Goal: Task Accomplishment & Management: Use online tool/utility

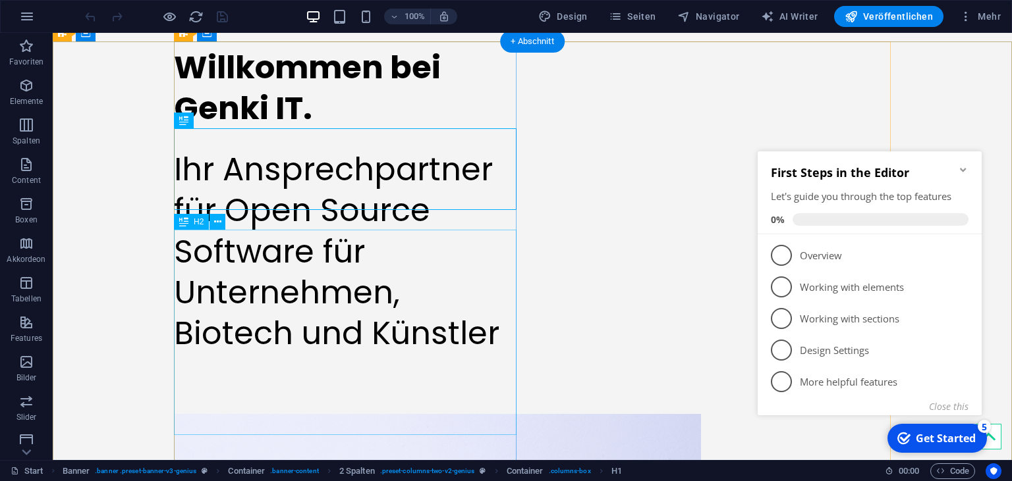
scroll to position [136, 0]
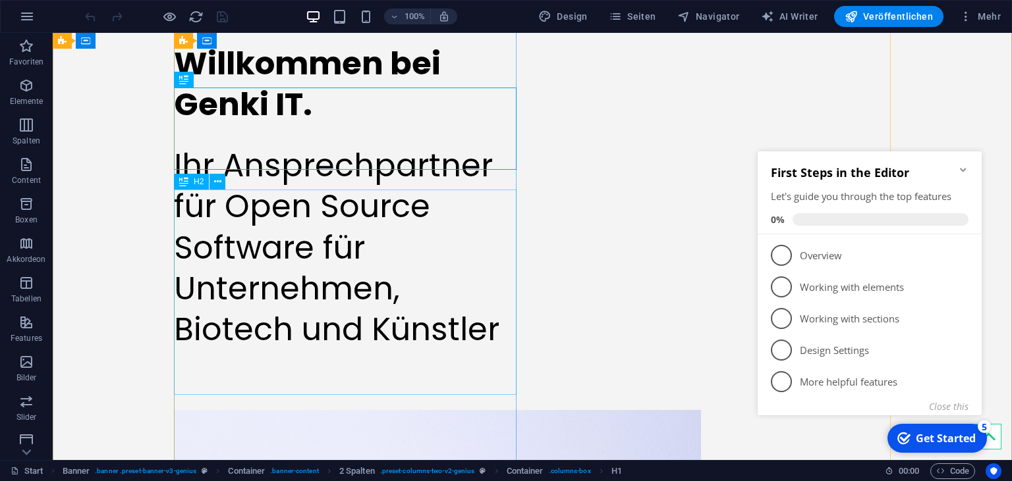
click at [346, 351] on div "Ihr Ansprechpartner für Open Source Software für Unternehmen, Biotech und Künst…" at bounding box center [345, 248] width 342 height 205
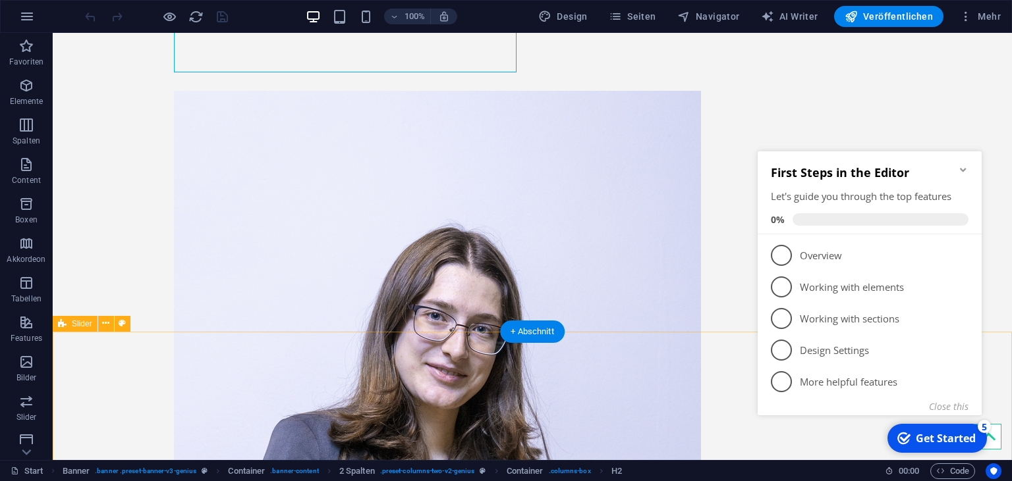
scroll to position [459, 0]
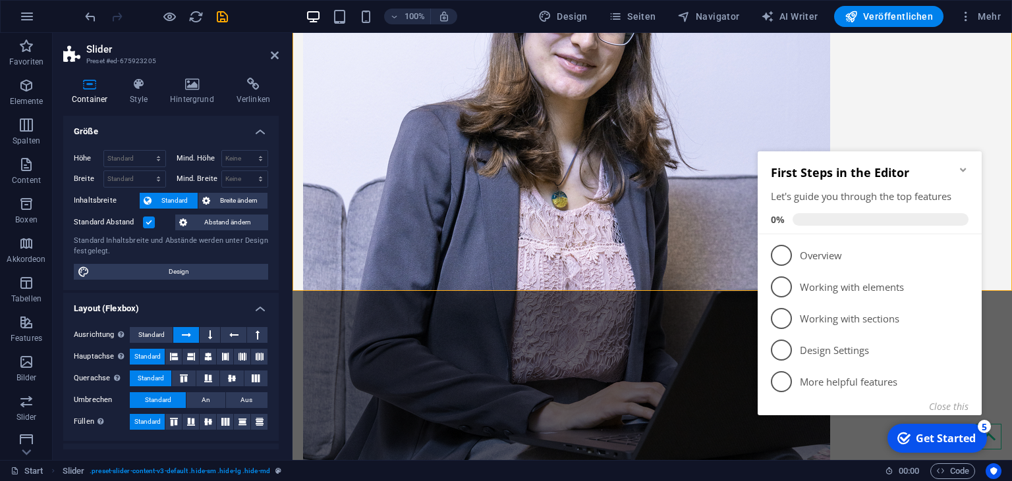
scroll to position [782, 0]
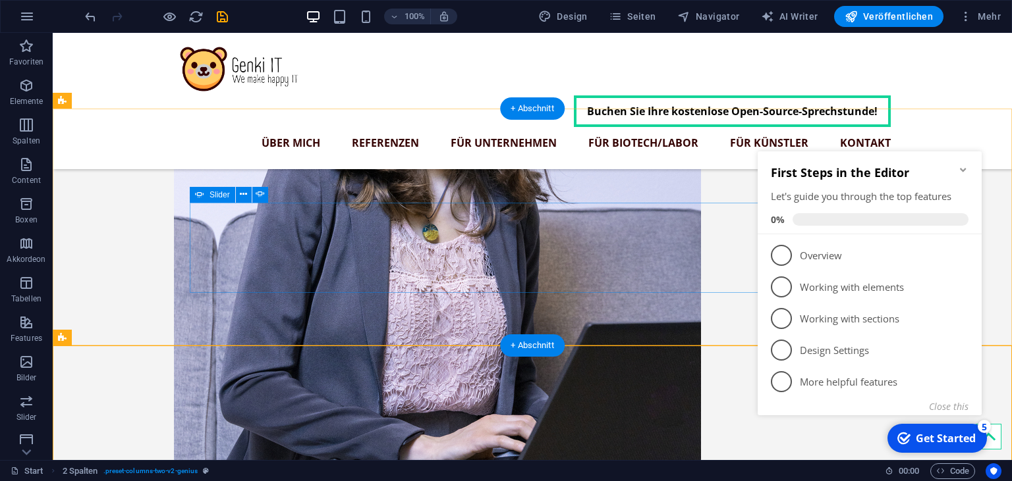
scroll to position [678, 0]
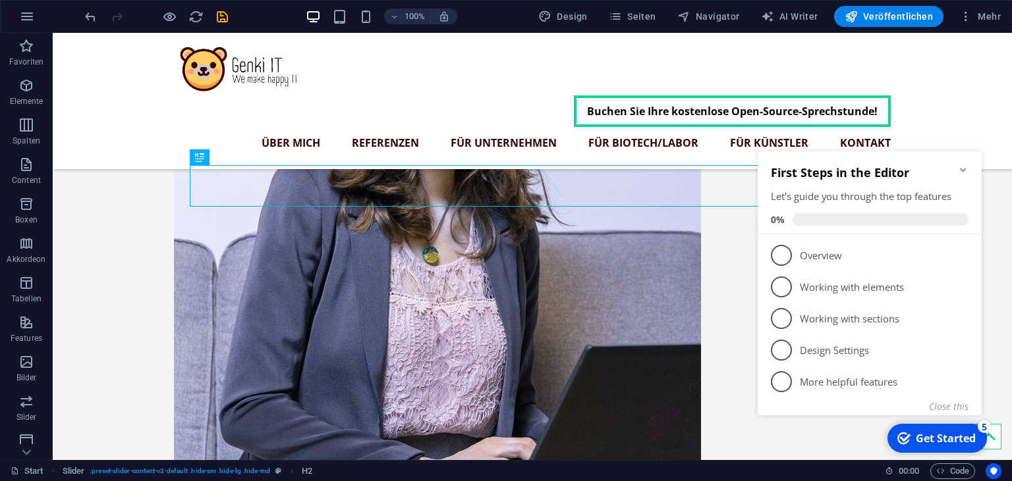
click at [959, 172] on icon "Minimize checklist" at bounding box center [963, 170] width 11 height 11
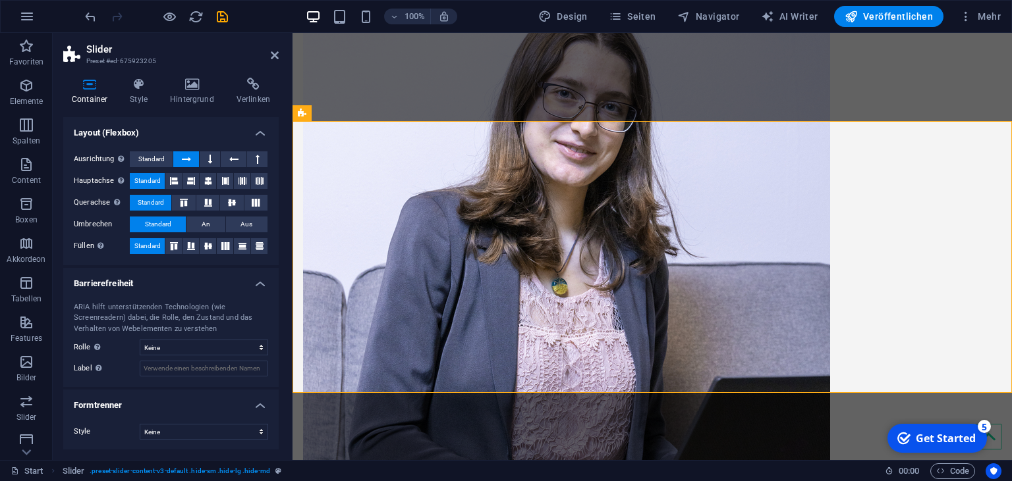
scroll to position [0, 0]
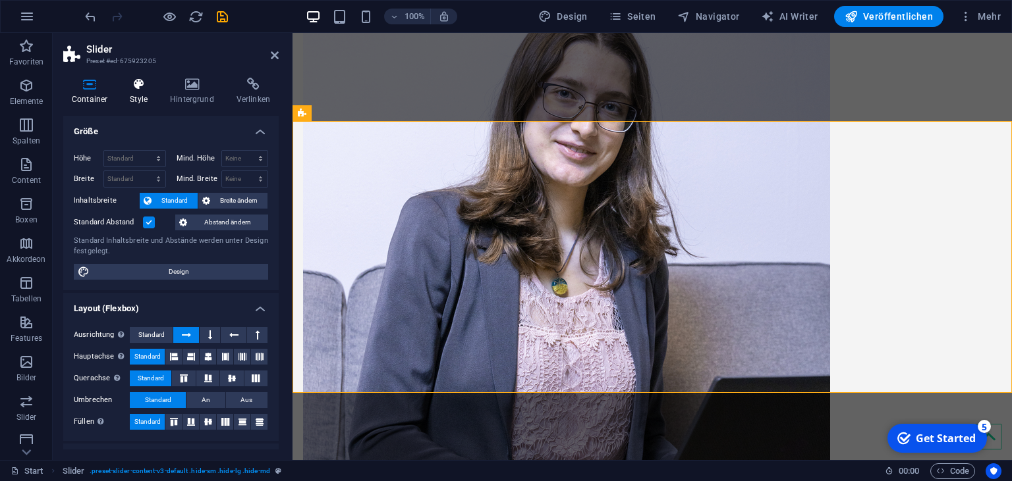
click at [140, 97] on h4 "Style" at bounding box center [141, 92] width 40 height 28
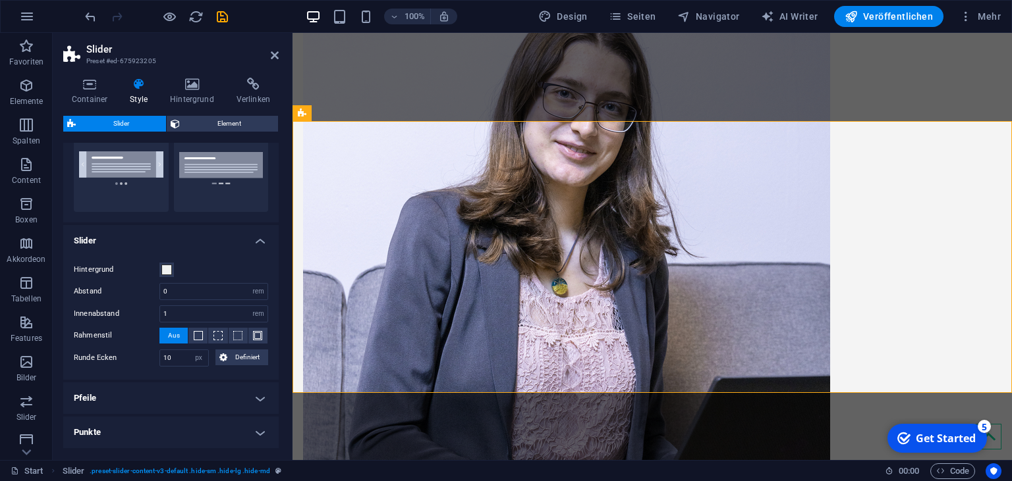
scroll to position [194, 0]
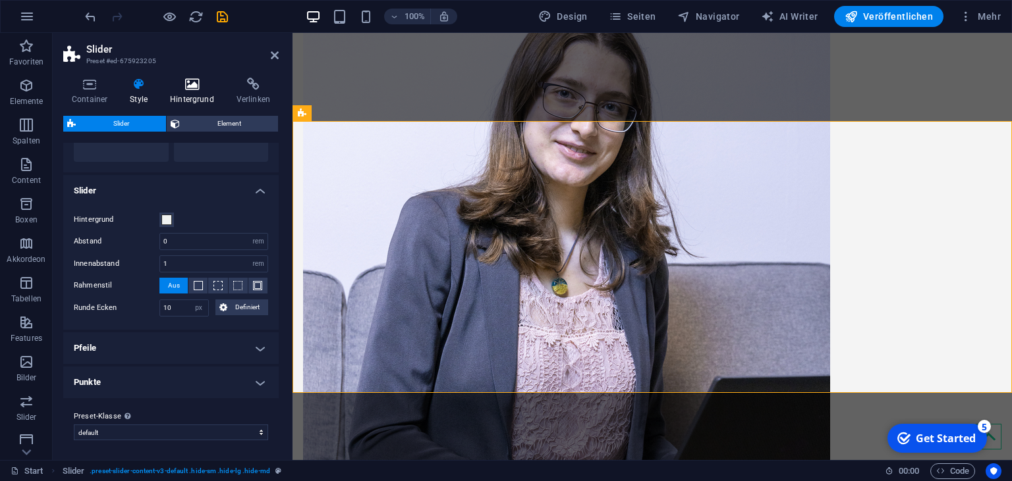
click at [191, 91] on h4 "Hintergrund" at bounding box center [194, 92] width 67 height 28
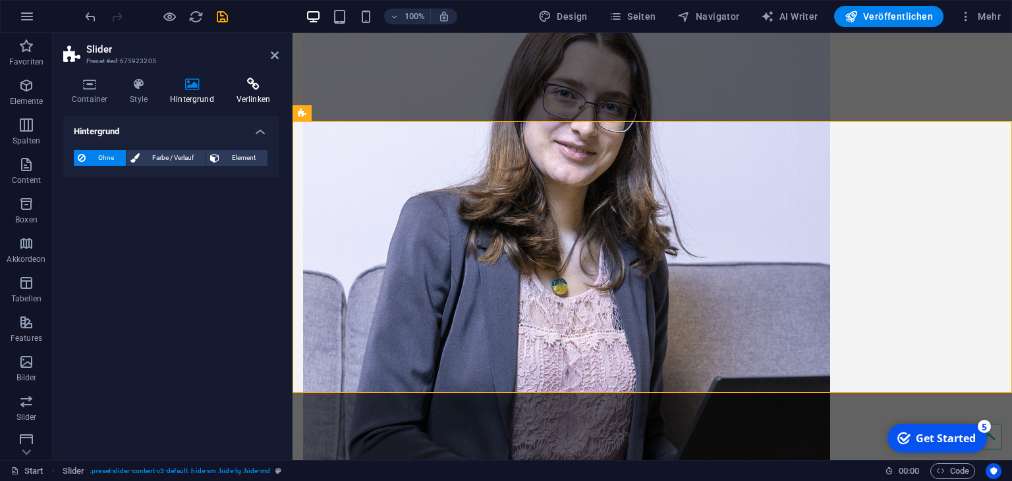
click at [247, 95] on h4 "Verlinken" at bounding box center [253, 92] width 51 height 28
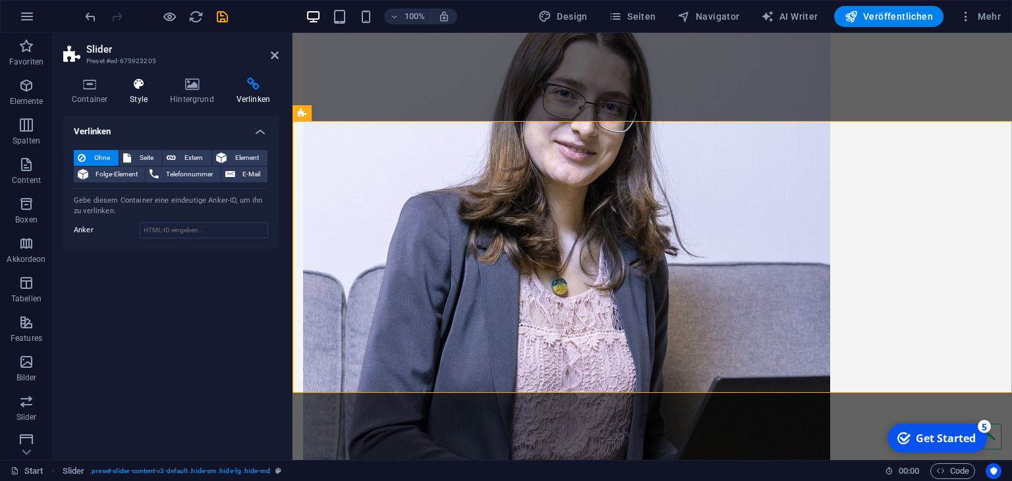
click at [147, 96] on h4 "Style" at bounding box center [141, 92] width 40 height 28
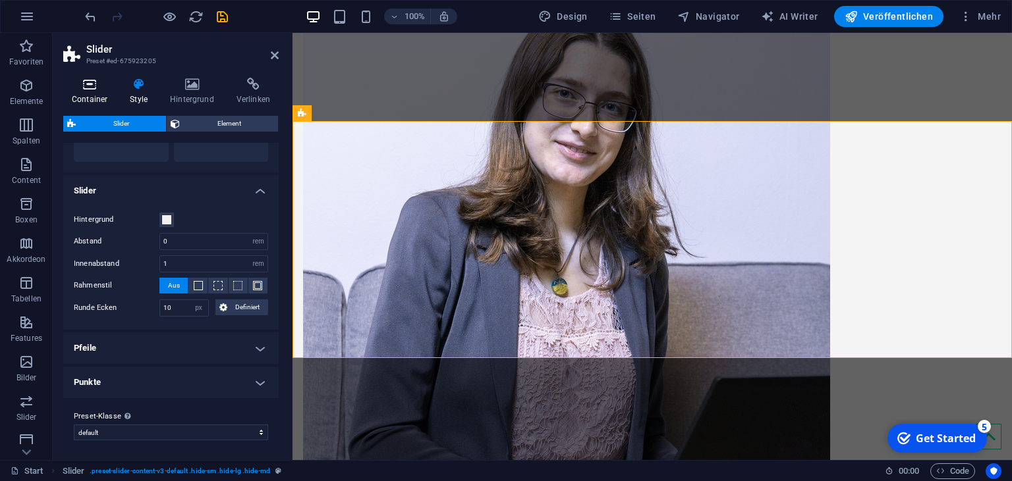
click at [105, 84] on icon at bounding box center [89, 84] width 53 height 13
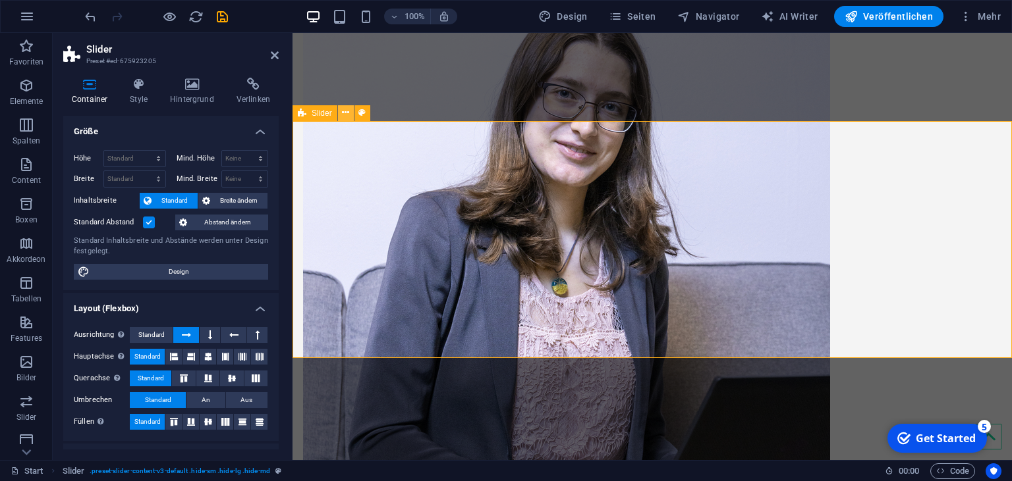
click at [346, 117] on icon at bounding box center [345, 113] width 7 height 14
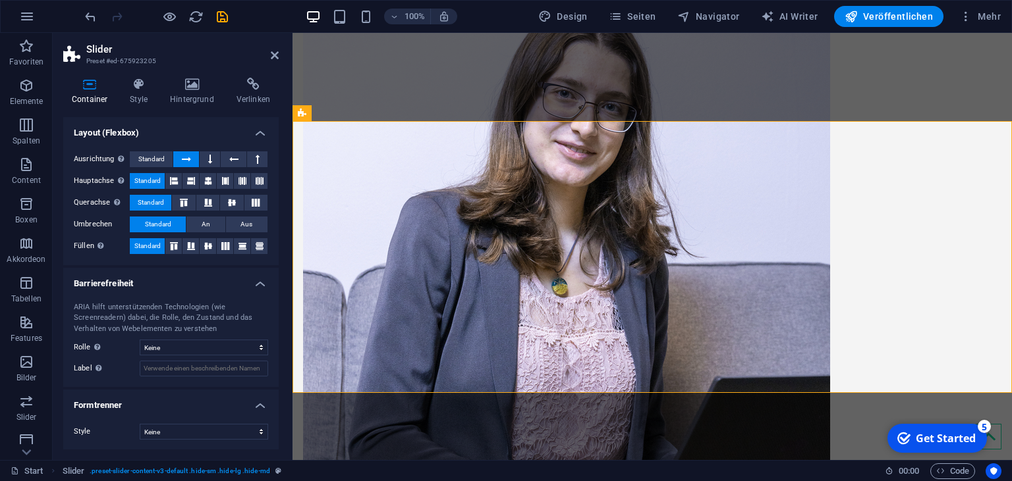
scroll to position [0, 0]
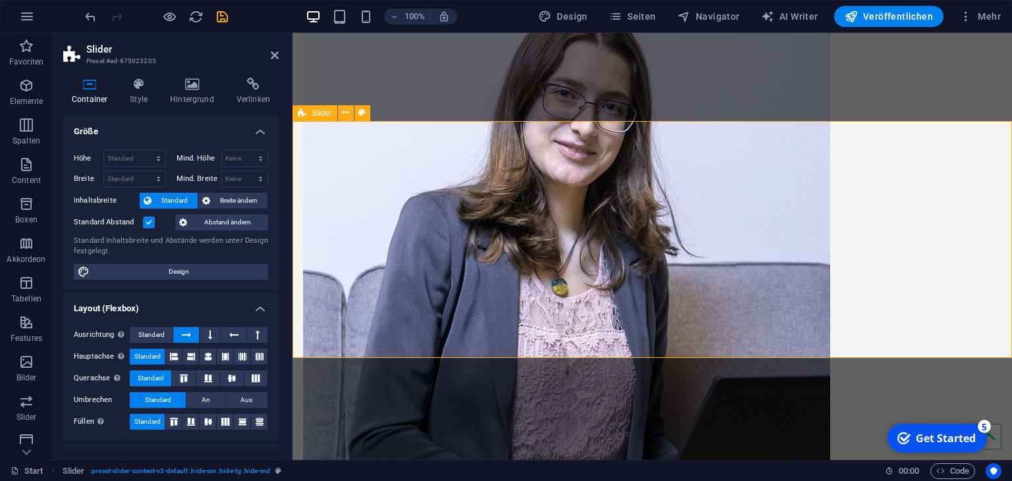
click at [317, 117] on span "Slider" at bounding box center [322, 113] width 20 height 8
click at [722, 13] on span "Navigator" at bounding box center [708, 16] width 63 height 13
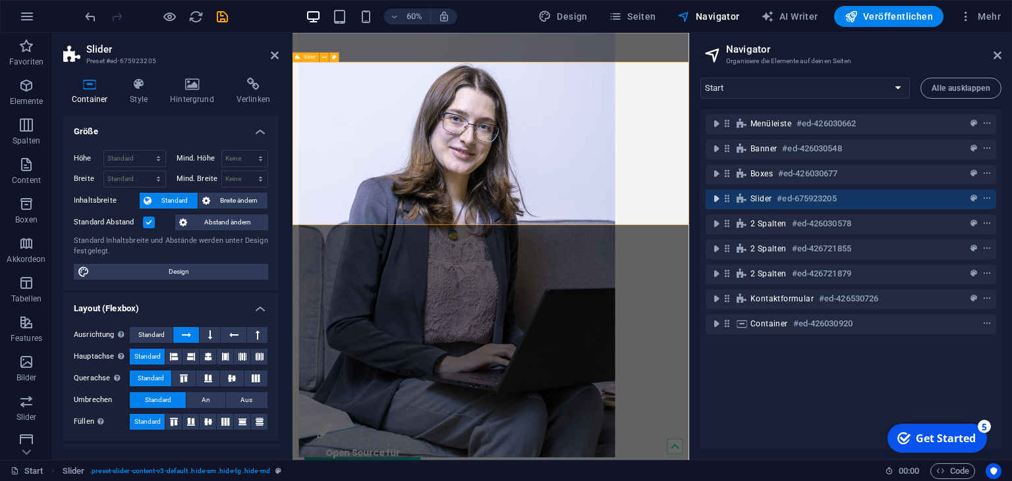
click at [717, 202] on icon "toggle-expand" at bounding box center [715, 198] width 13 height 13
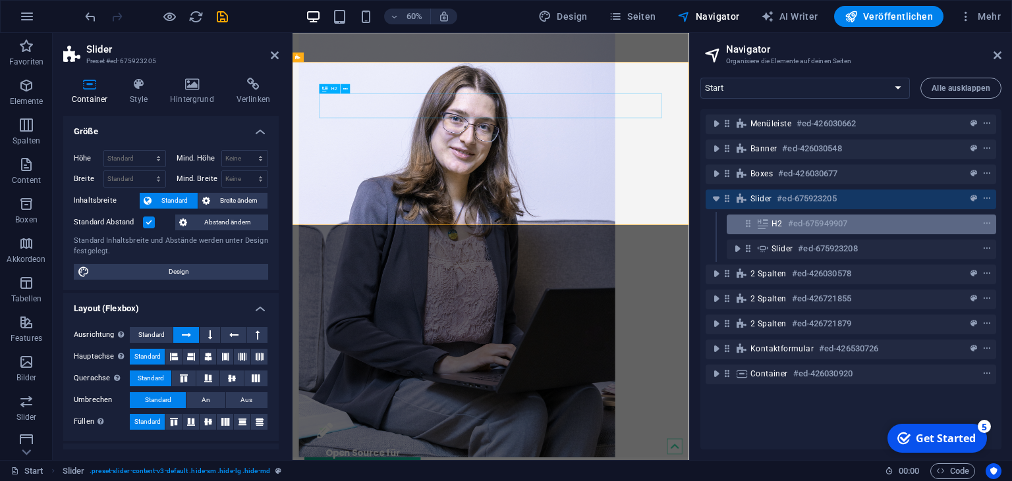
click at [776, 221] on span "H2" at bounding box center [776, 224] width 11 height 11
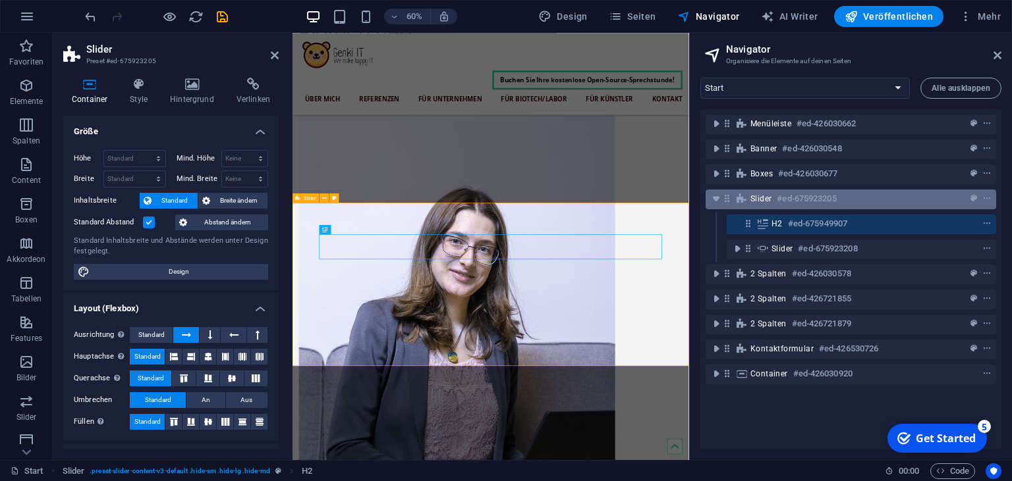
click at [763, 196] on span "Slider" at bounding box center [760, 199] width 21 height 11
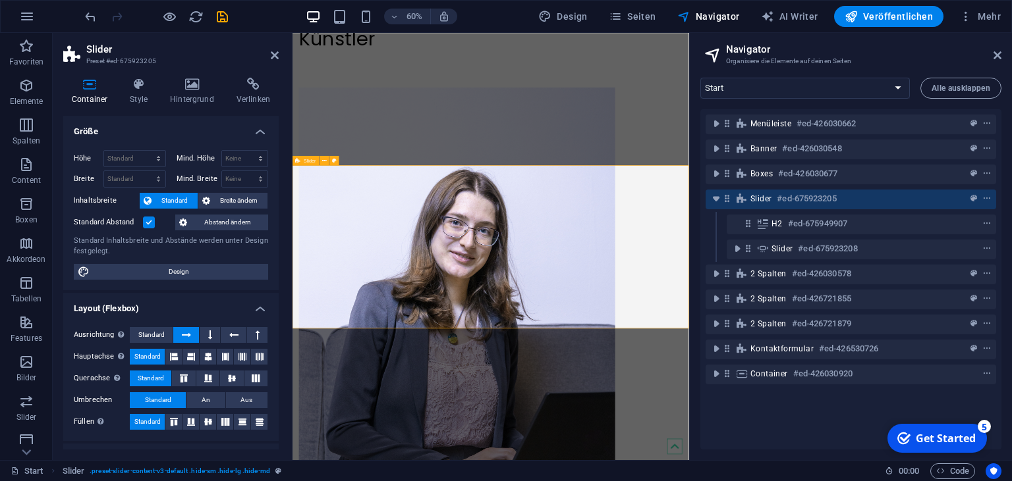
click at [763, 196] on span "Slider" at bounding box center [760, 199] width 21 height 11
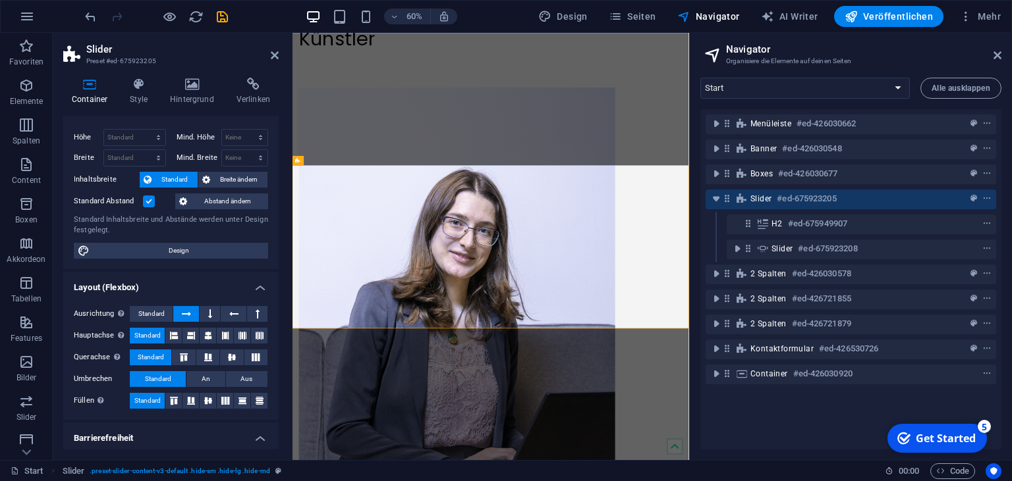
scroll to position [23, 0]
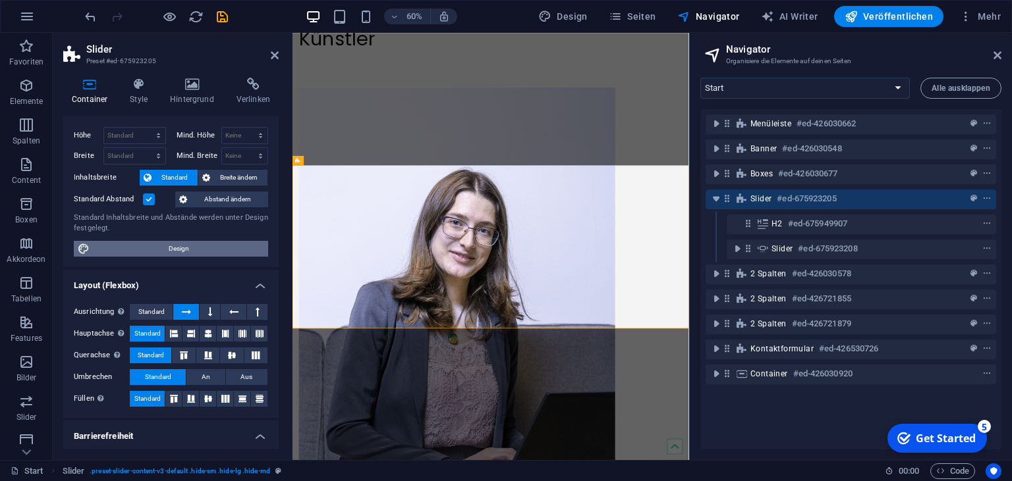
click at [161, 253] on span "Design" at bounding box center [179, 249] width 171 height 16
select select "px"
select select "400"
select select "px"
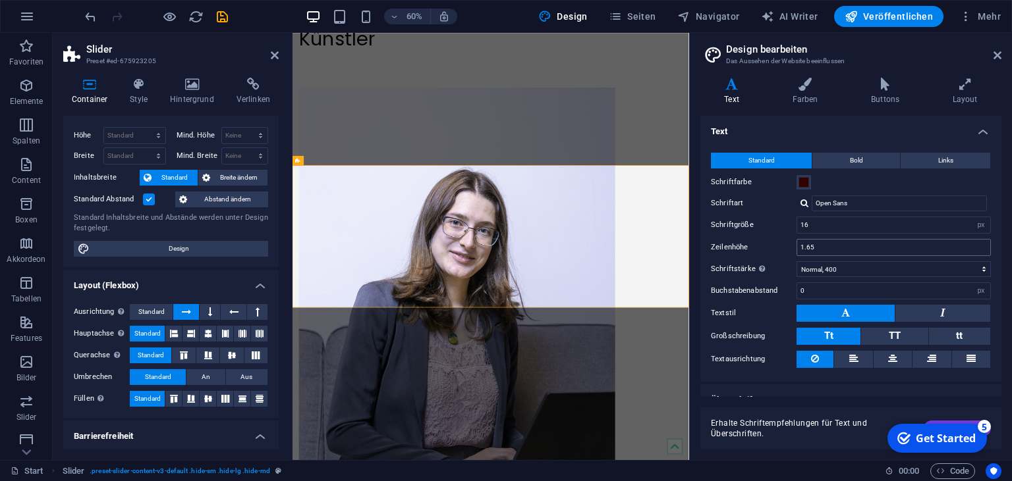
scroll to position [0, 0]
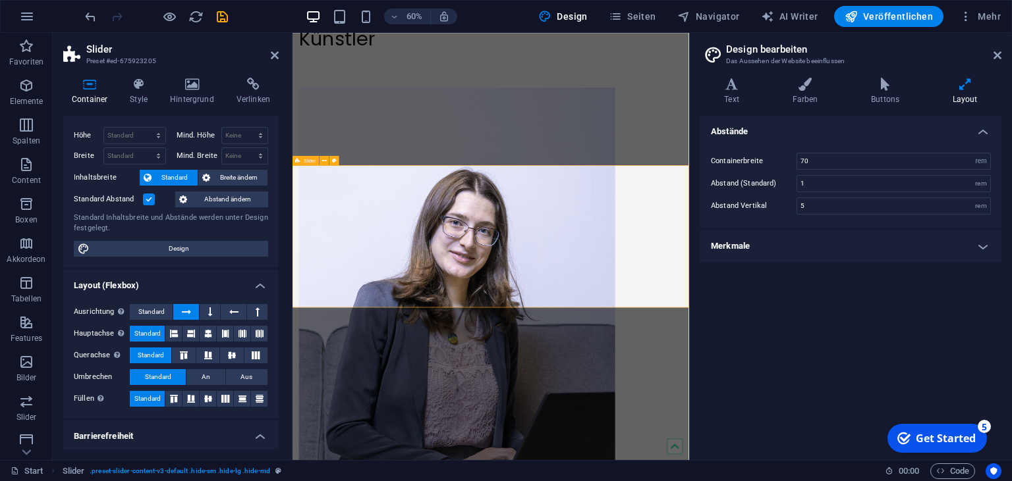
click at [305, 165] on div "Slider" at bounding box center [305, 159] width 27 height 9
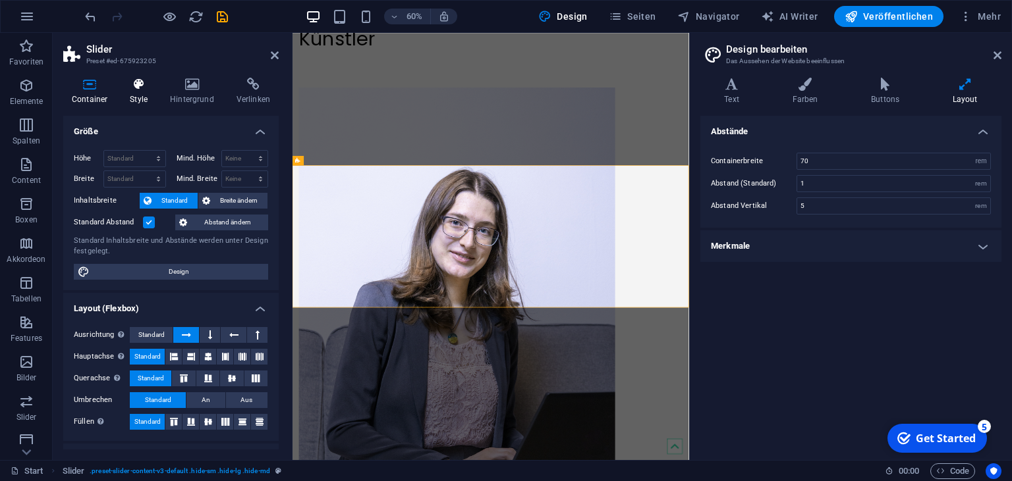
click at [143, 88] on icon at bounding box center [138, 84] width 35 height 13
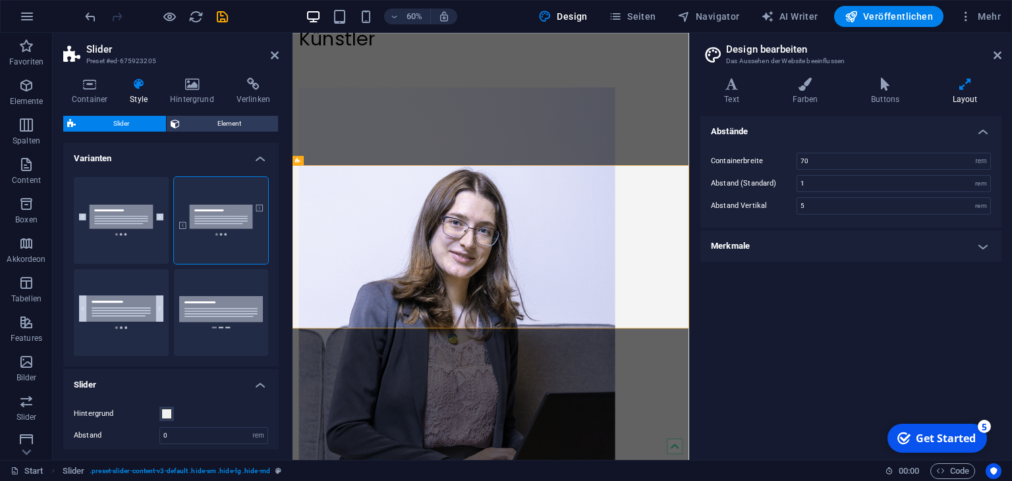
scroll to position [9, 0]
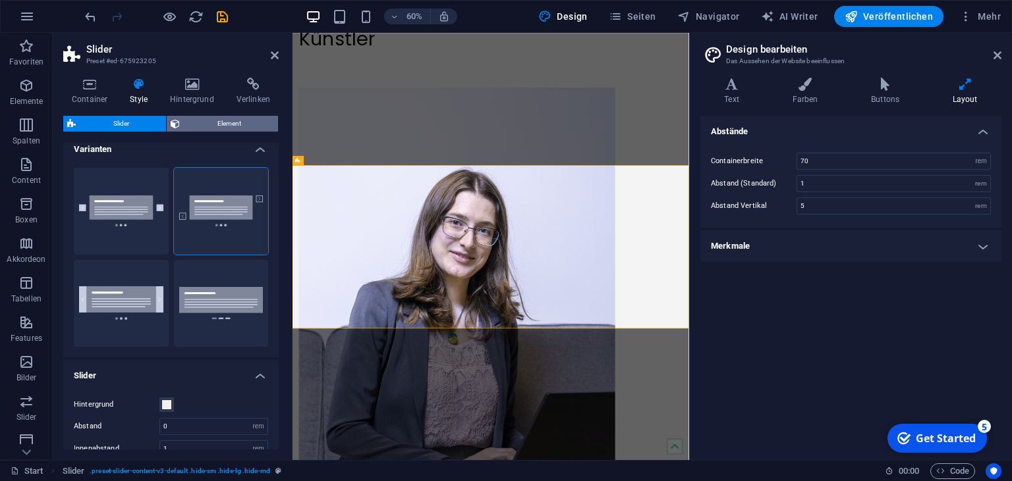
click at [201, 123] on span "Element" at bounding box center [229, 124] width 90 height 16
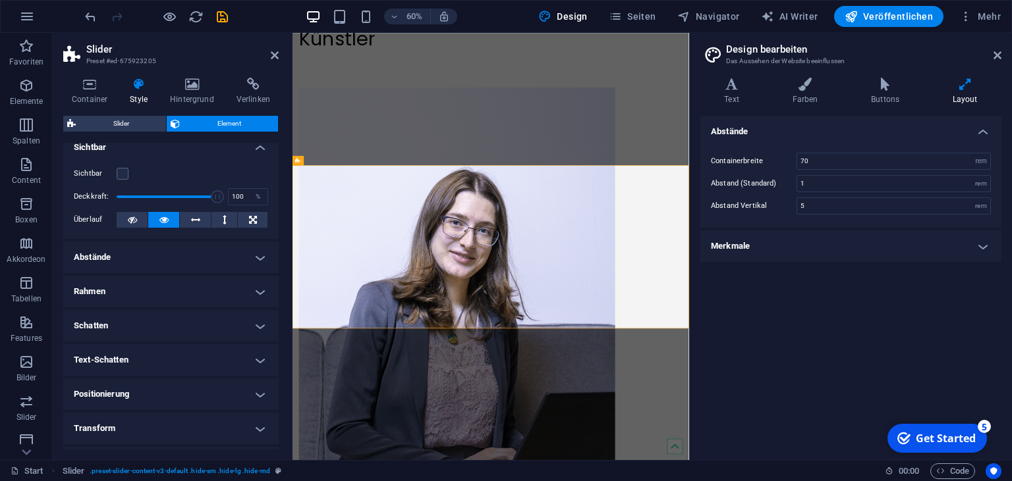
scroll to position [11, 0]
click at [117, 167] on label "Sichtbar" at bounding box center [95, 175] width 43 height 16
click at [0, 0] on input "Sichtbar" at bounding box center [0, 0] width 0 height 0
click at [122, 175] on label at bounding box center [123, 175] width 12 height 12
click at [0, 0] on input "Sichtbar" at bounding box center [0, 0] width 0 height 0
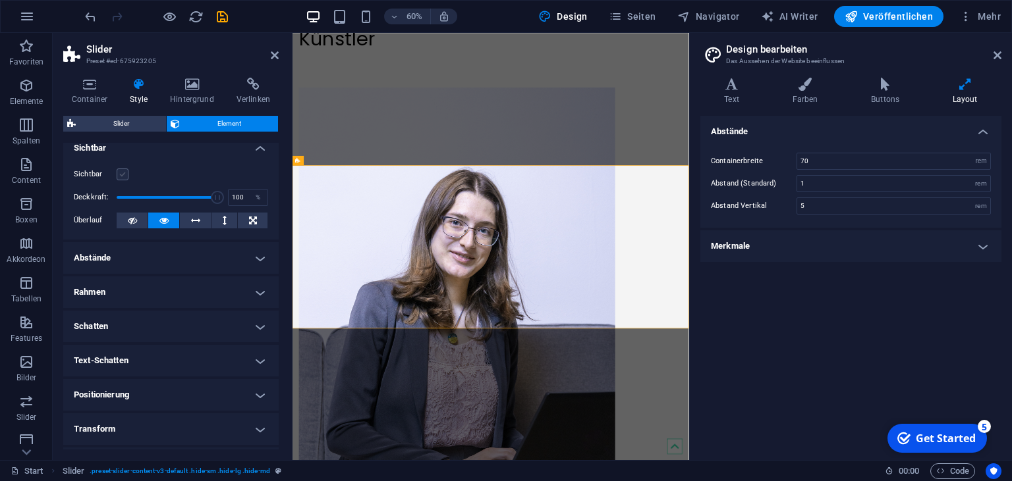
click at [122, 175] on label at bounding box center [123, 175] width 12 height 12
click at [0, 0] on input "Sichtbar" at bounding box center [0, 0] width 0 height 0
click at [717, 17] on span "Navigator" at bounding box center [708, 16] width 63 height 13
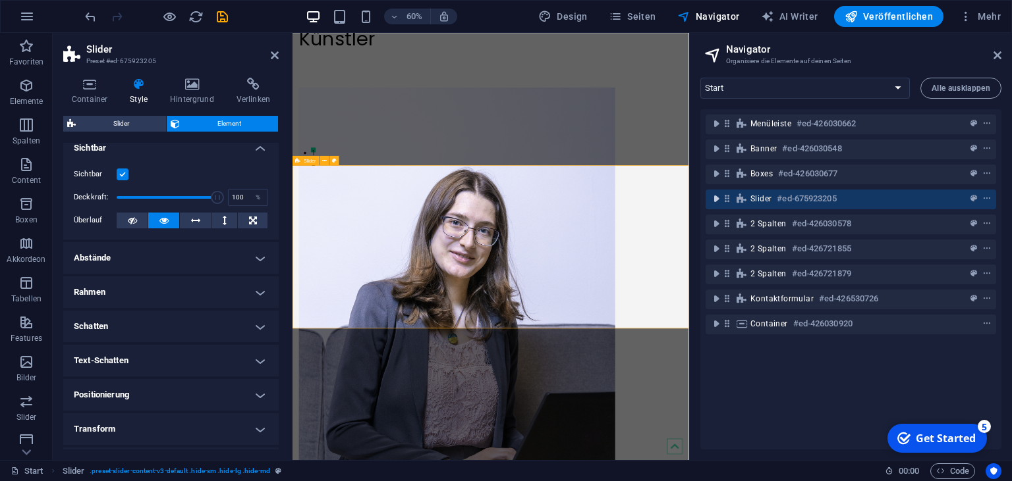
click at [717, 199] on icon "toggle-expand" at bounding box center [715, 198] width 13 height 13
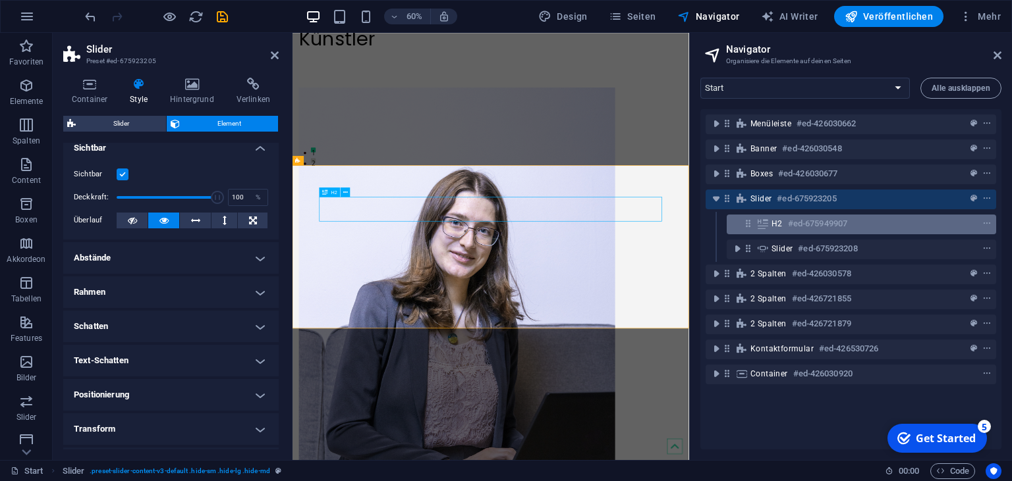
click at [746, 228] on icon at bounding box center [747, 223] width 11 height 11
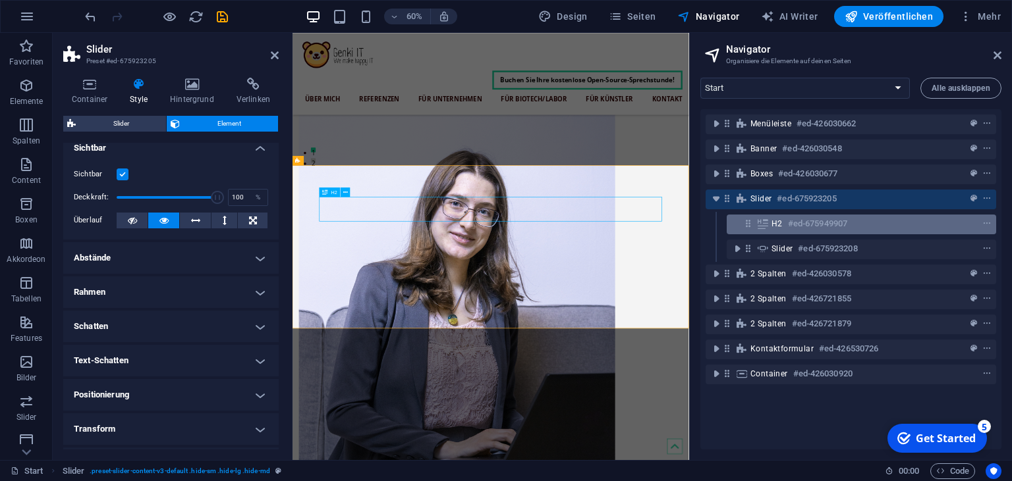
scroll to position [443, 0]
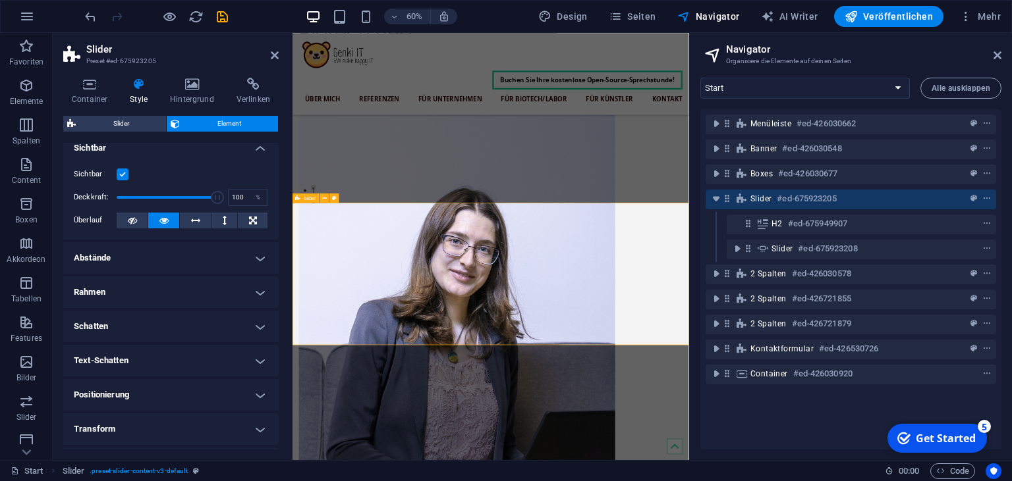
click at [331, 294] on button "1" at bounding box center [327, 290] width 8 height 8
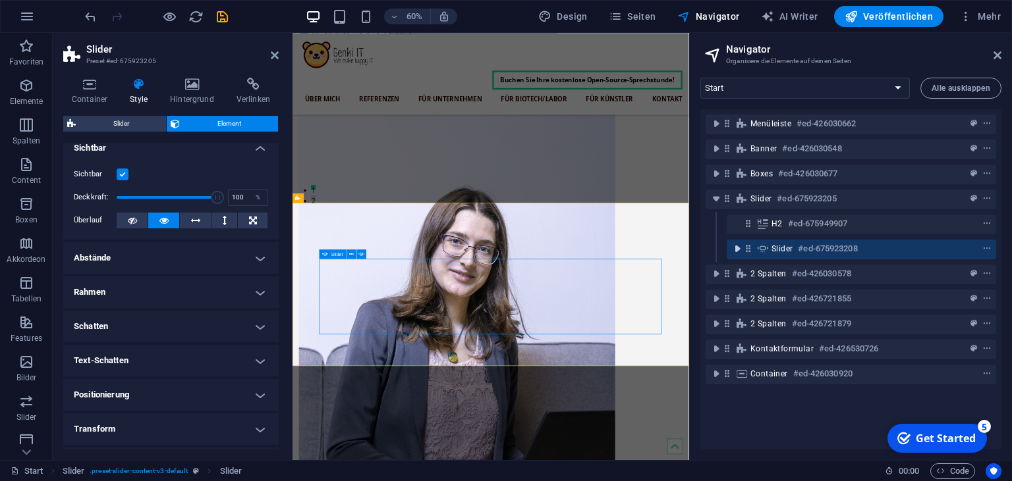
click at [734, 250] on icon "toggle-expand" at bounding box center [736, 248] width 13 height 13
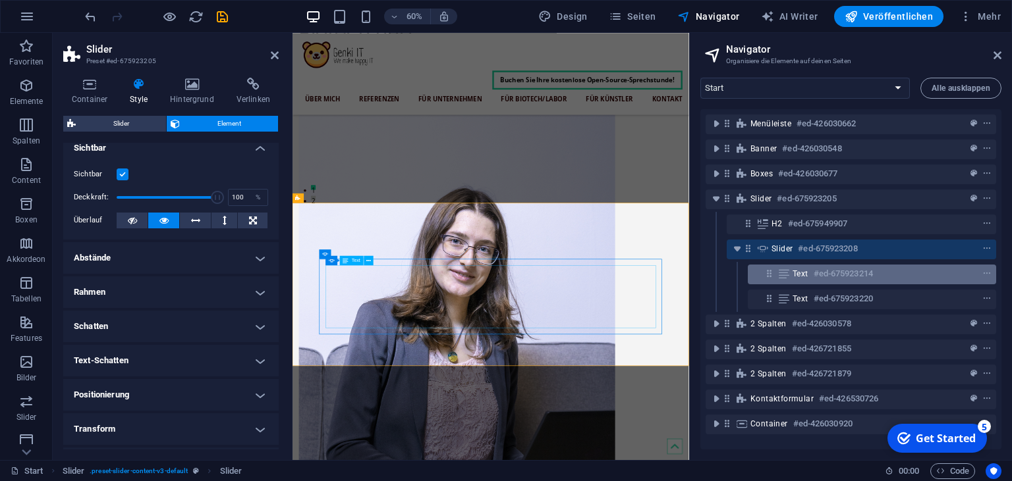
click at [776, 274] on div "Text #ed-675923214" at bounding box center [871, 275] width 248 height 20
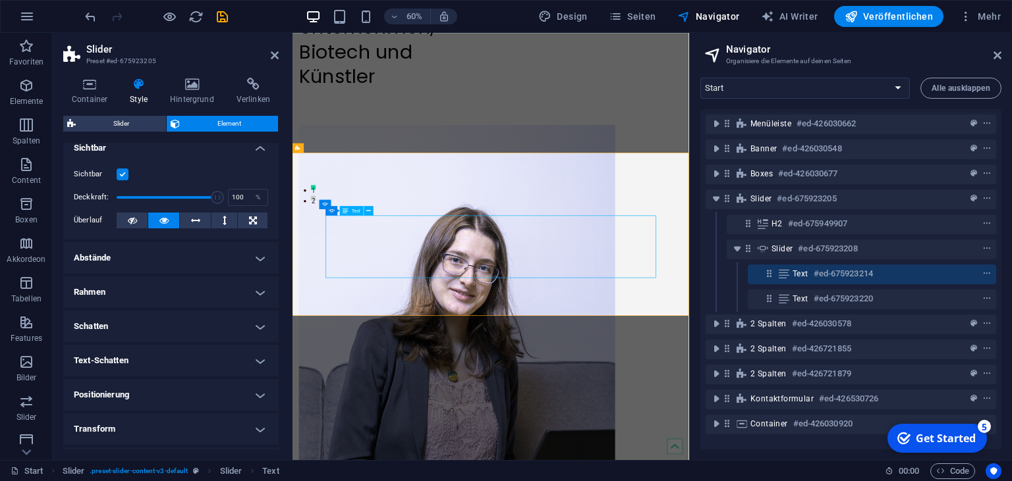
scroll to position [526, 0]
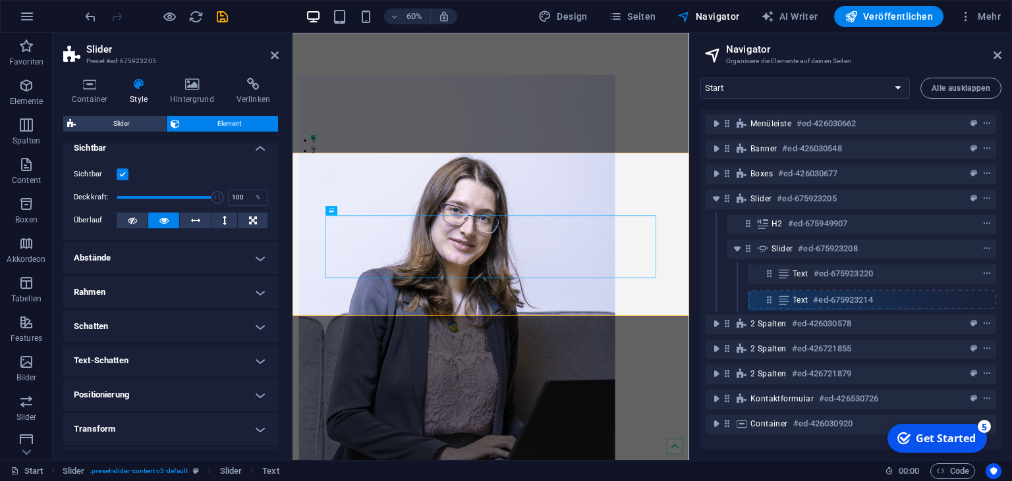
drag, startPoint x: 768, startPoint y: 278, endPoint x: 769, endPoint y: 309, distance: 31.0
click at [769, 309] on div "Menüleiste #ed-426030662 Banner #ed-426030548 Boxes #ed-426030677 Slider #ed-67…" at bounding box center [850, 279] width 301 height 340
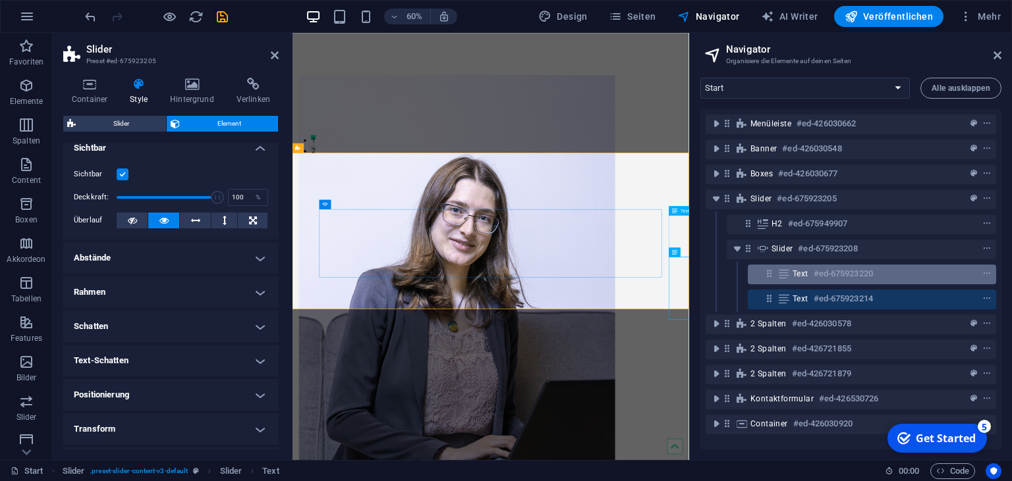
click at [790, 281] on div "Text #ed-675923220" at bounding box center [871, 275] width 248 height 20
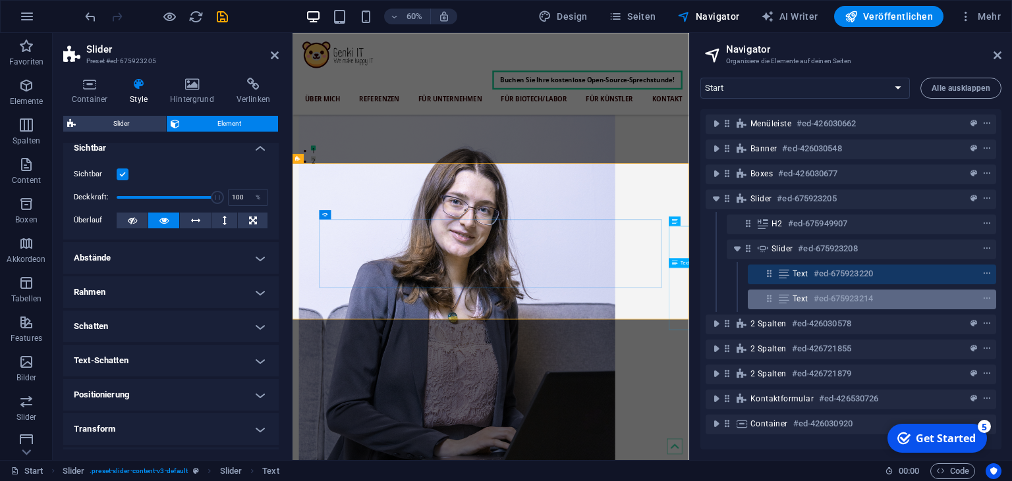
click at [792, 294] on div "Text #ed-675923214" at bounding box center [871, 300] width 248 height 20
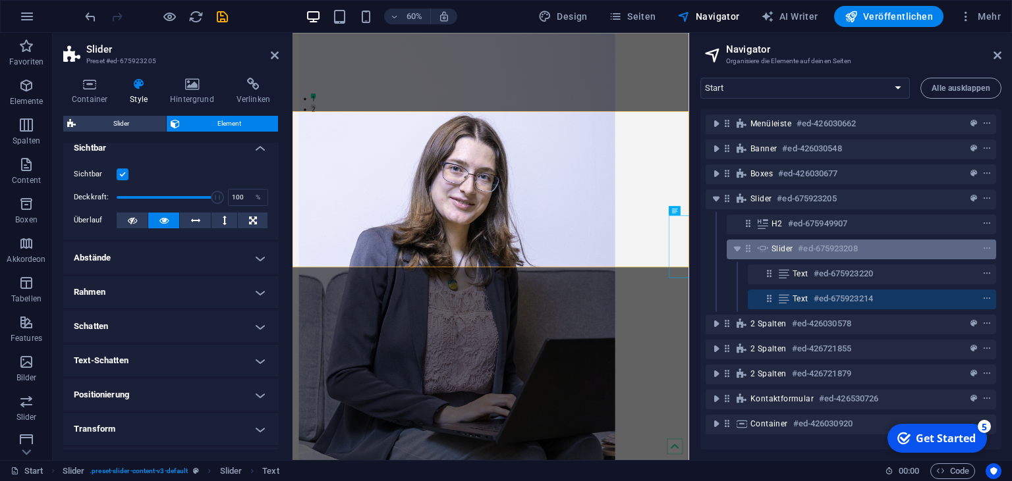
click at [774, 253] on span "Slider" at bounding box center [781, 249] width 21 height 11
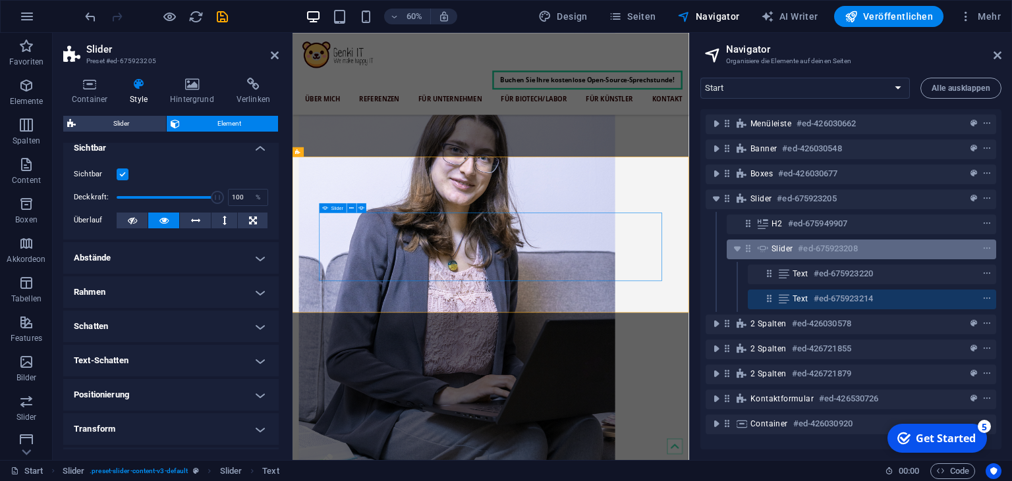
scroll to position [520, 0]
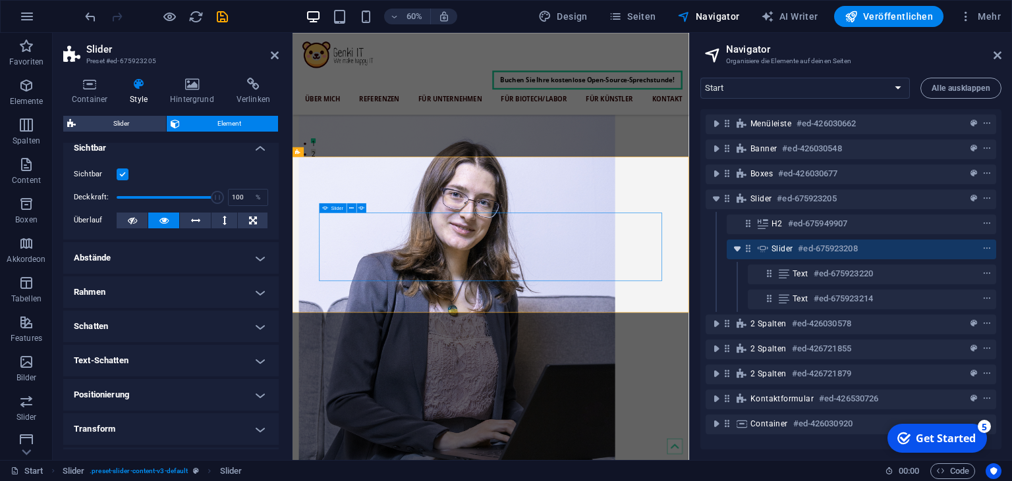
click at [739, 252] on icon "toggle-expand" at bounding box center [736, 248] width 13 height 13
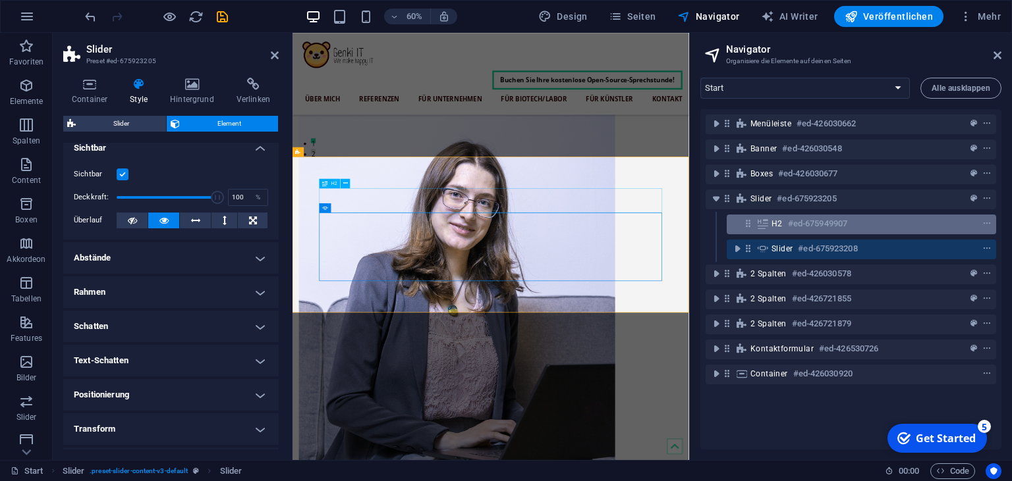
click at [761, 234] on div "H2 #ed-675949907" at bounding box center [860, 225] width 269 height 20
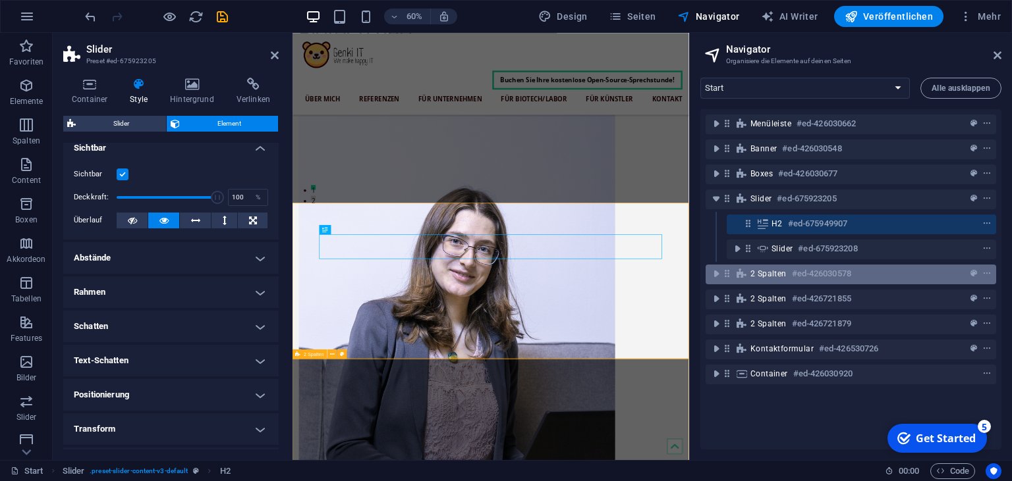
click at [763, 283] on div "2 Spalten #ed-426030578" at bounding box center [850, 275] width 290 height 20
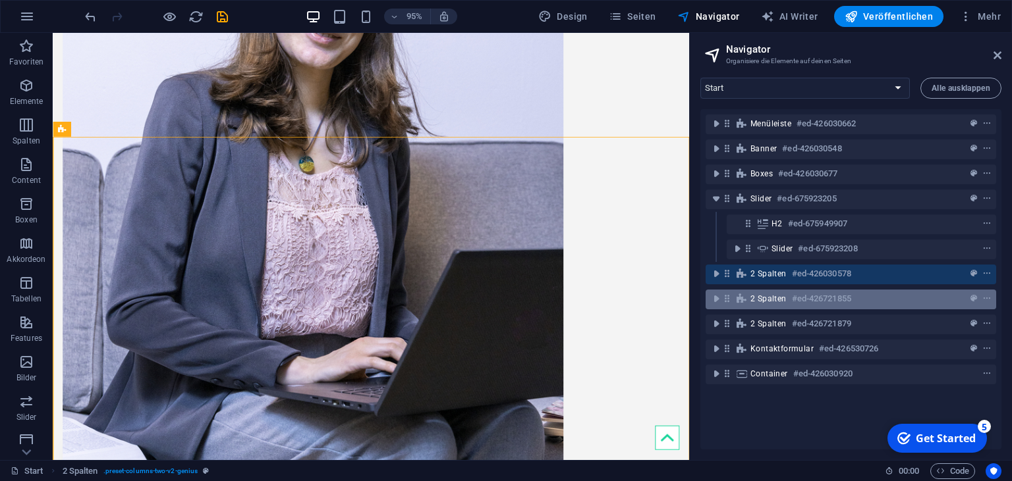
click at [762, 298] on span "2 Spalten" at bounding box center [768, 299] width 36 height 11
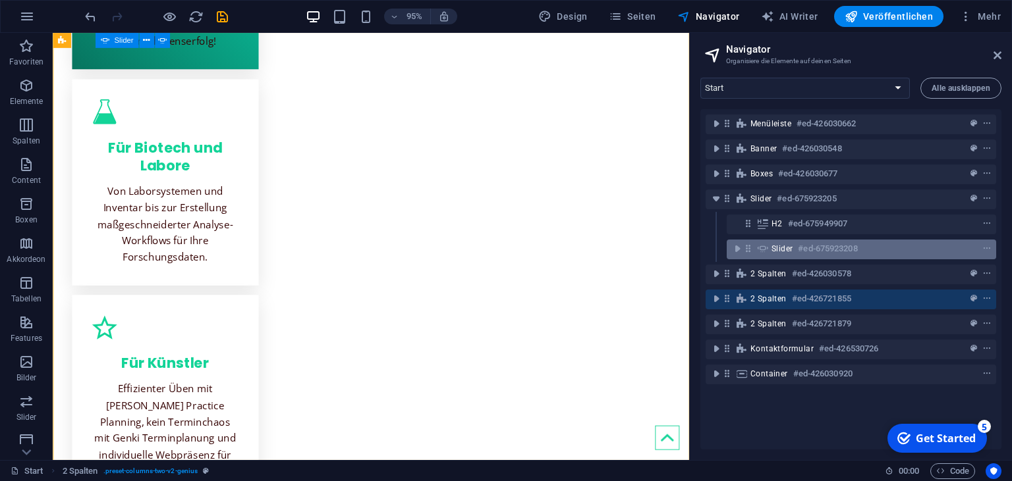
click at [772, 240] on div "Slider #ed-675923208" at bounding box center [860, 250] width 269 height 20
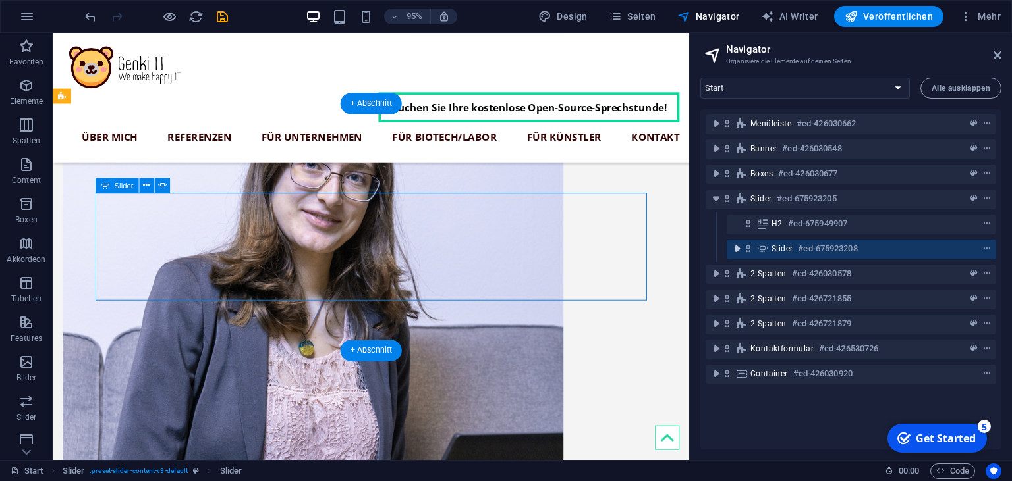
click at [734, 252] on icon "toggle-expand" at bounding box center [736, 248] width 13 height 13
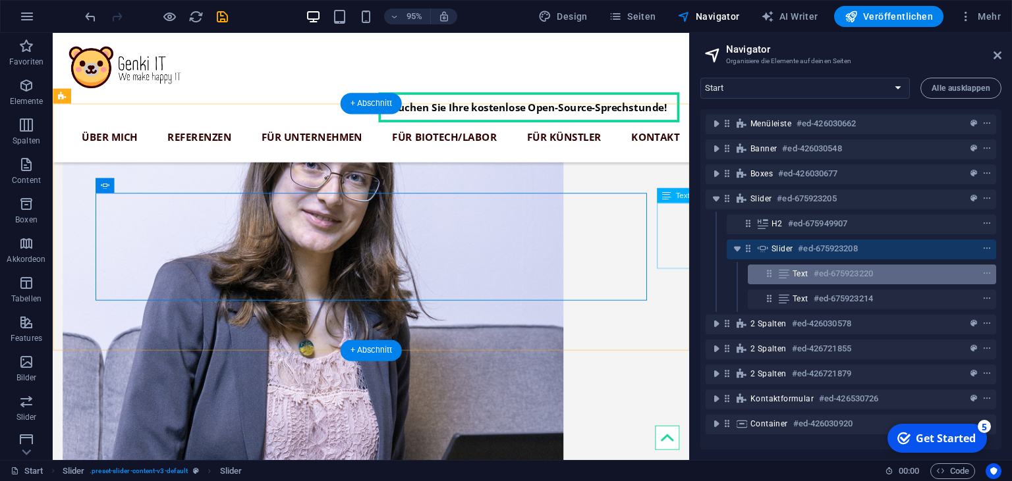
click at [778, 275] on icon at bounding box center [783, 274] width 14 height 11
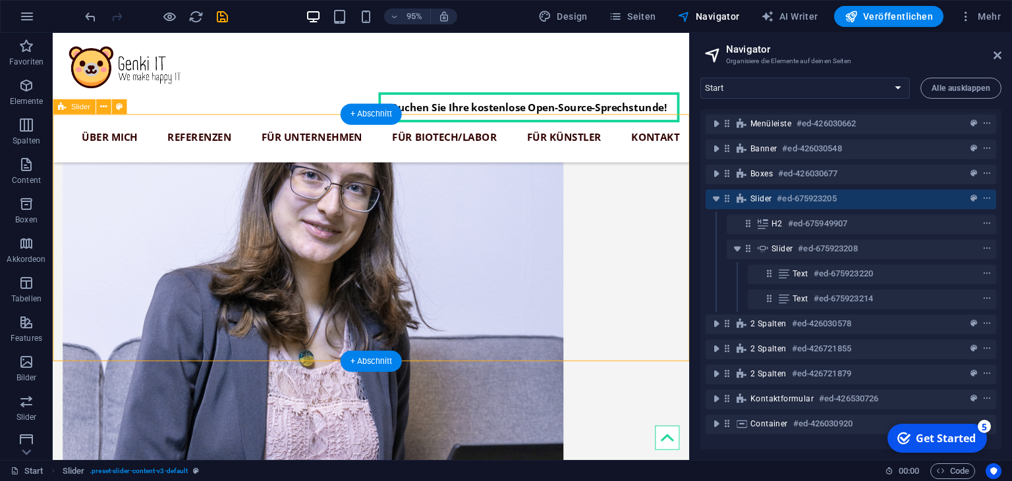
drag, startPoint x: 698, startPoint y: 251, endPoint x: 644, endPoint y: 240, distance: 55.2
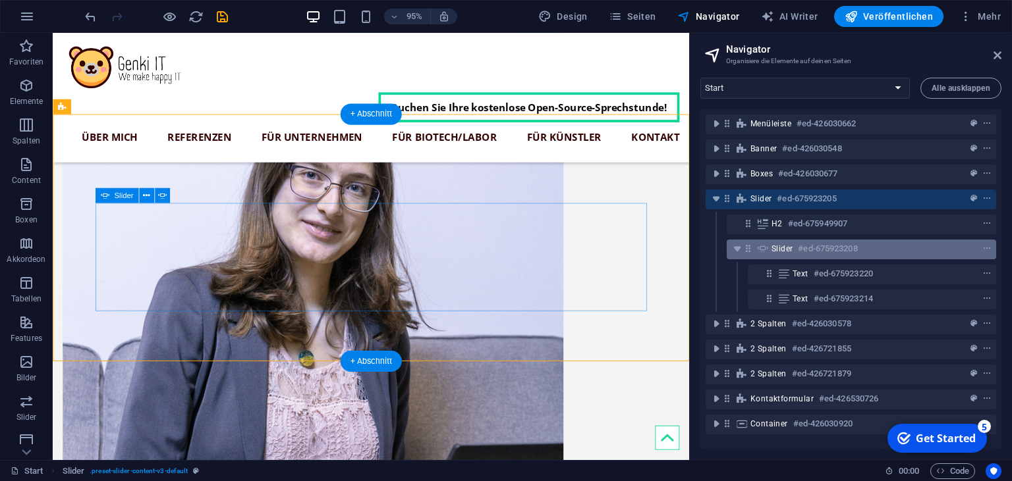
drag, startPoint x: 797, startPoint y: 273, endPoint x: 772, endPoint y: 246, distance: 36.8
click at [772, 246] on div "Menüleiste #ed-426030662 Banner #ed-426030548 Boxes #ed-426030677 Slider #ed-67…" at bounding box center [850, 279] width 301 height 340
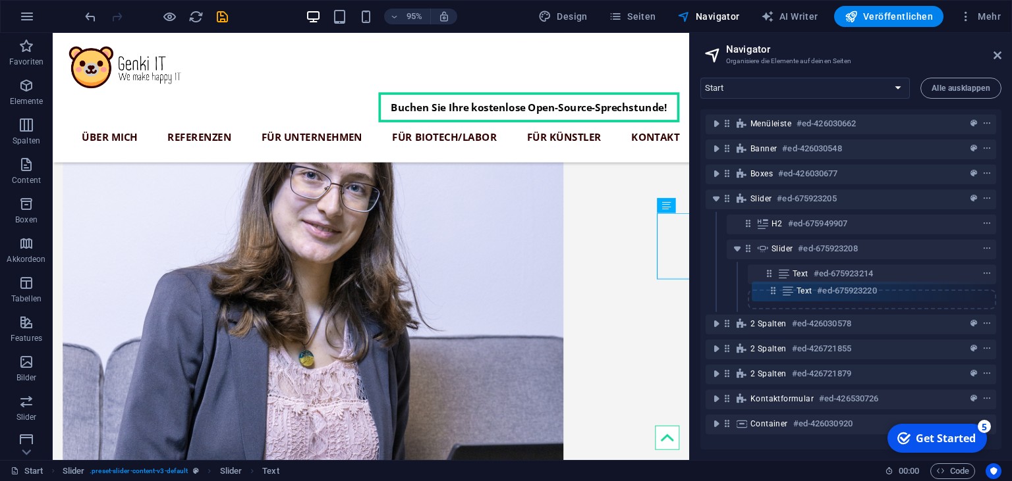
drag, startPoint x: 765, startPoint y: 275, endPoint x: 771, endPoint y: 303, distance: 28.3
click at [771, 303] on div "Menüleiste #ed-426030662 Banner #ed-426030548 Boxes #ed-426030677 Slider #ed-67…" at bounding box center [850, 279] width 301 height 340
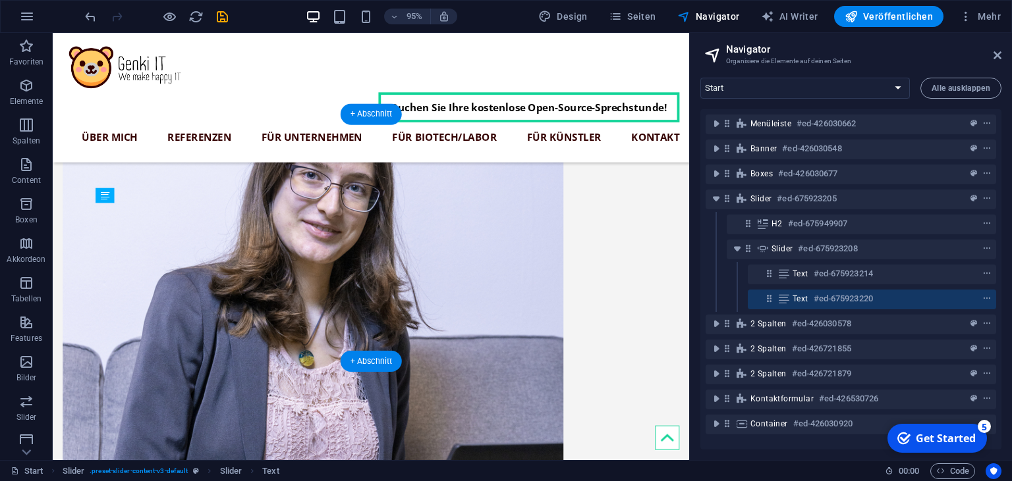
drag, startPoint x: 720, startPoint y: 339, endPoint x: 325, endPoint y: 244, distance: 406.4
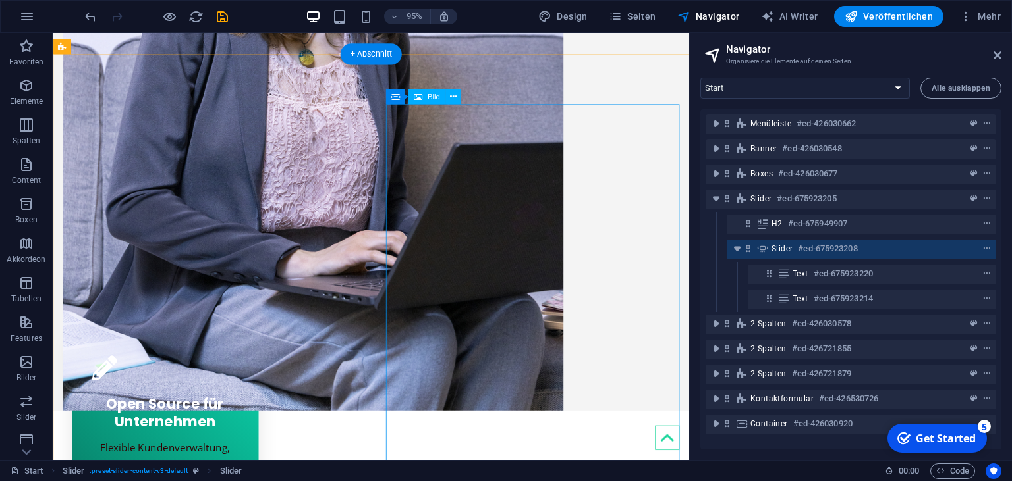
scroll to position [994, 0]
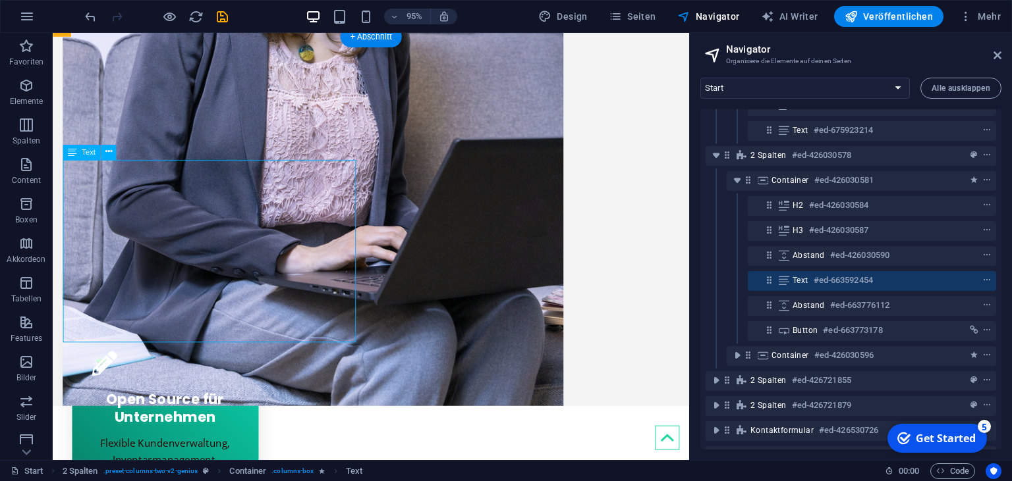
scroll to position [170, 0]
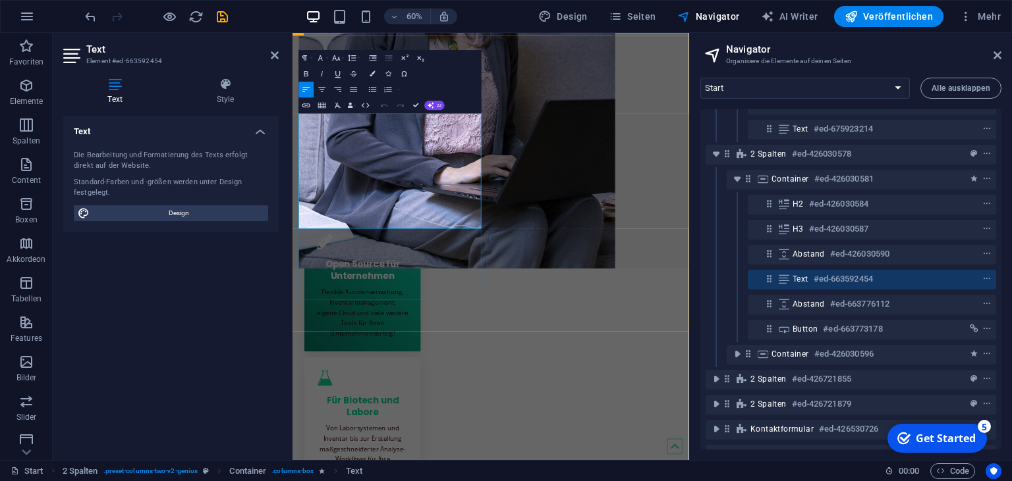
drag, startPoint x: 324, startPoint y: 280, endPoint x: 459, endPoint y: 315, distance: 139.6
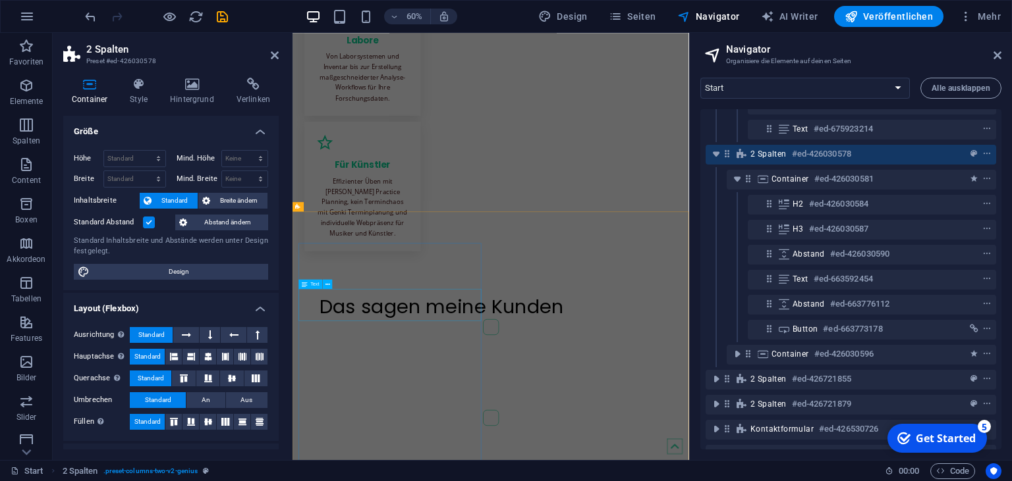
scroll to position [1642, 0]
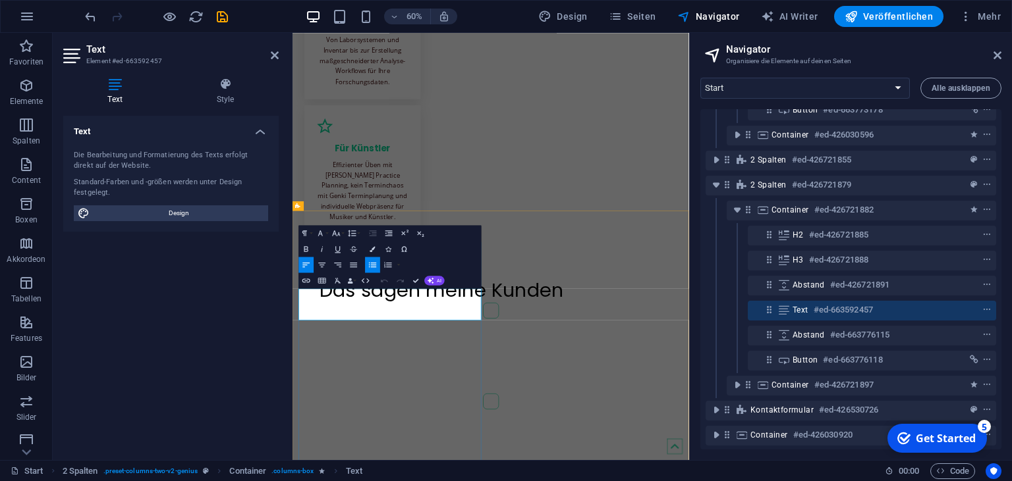
scroll to position [390, 0]
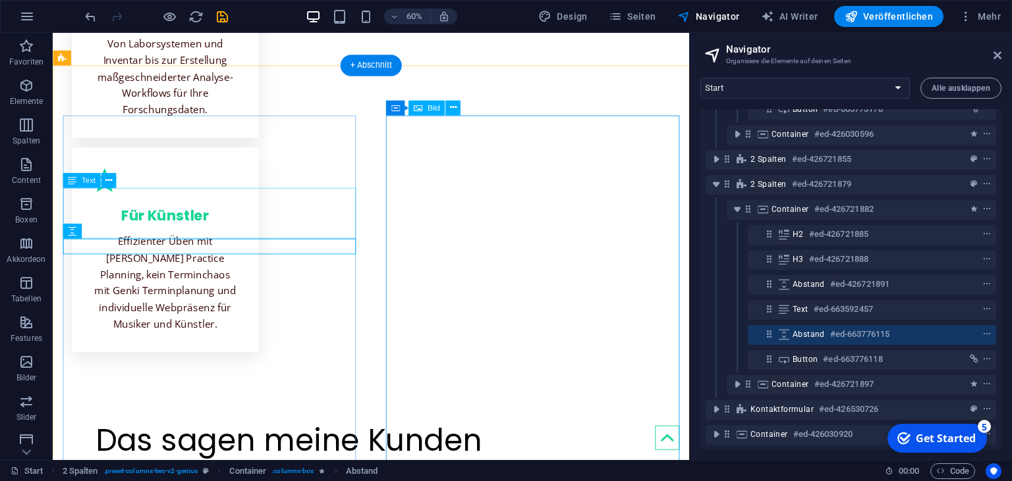
scroll to position [1914, 0]
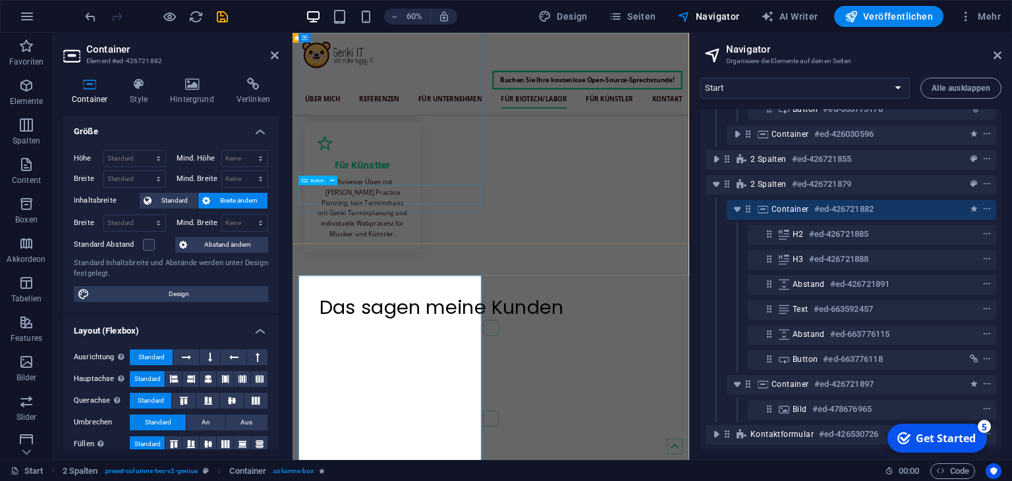
scroll to position [1581, 0]
click at [225, 28] on div "60% Design Seiten Navigator AI Writer Veröffentlichen Mehr" at bounding box center [506, 17] width 1010 height 32
click at [225, 25] on div at bounding box center [156, 16] width 148 height 21
click at [222, 20] on icon "save" at bounding box center [222, 16] width 15 height 15
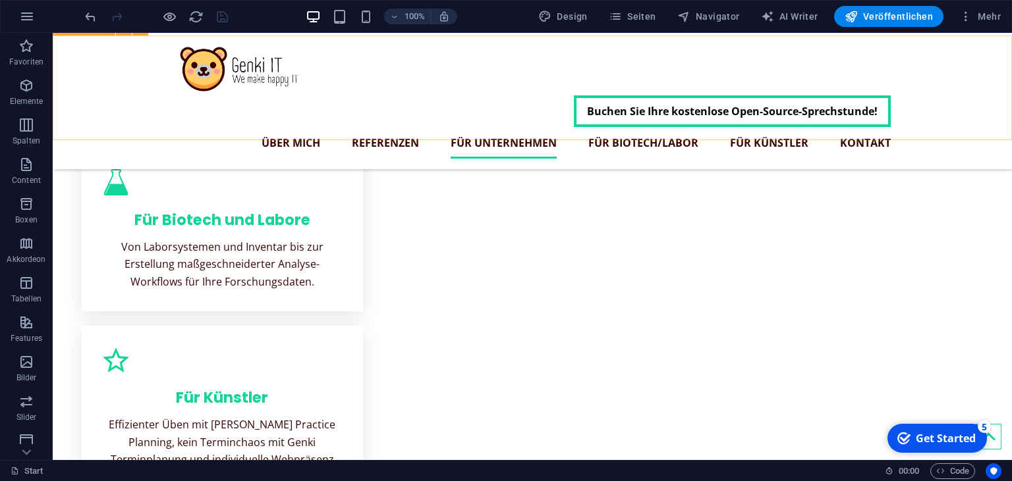
scroll to position [1282, 0]
